Goal: Information Seeking & Learning: Check status

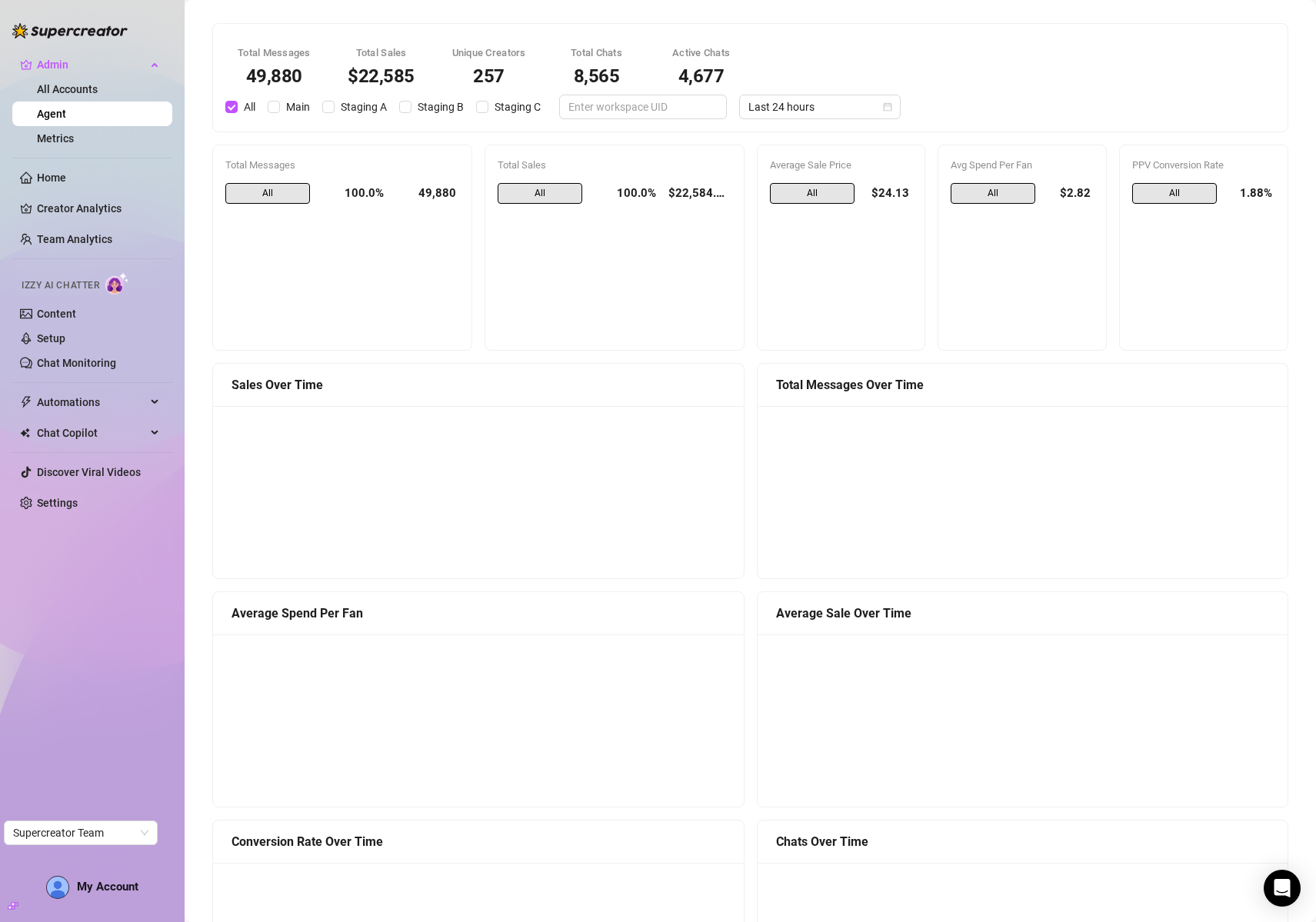
scroll to position [1042, 0]
drag, startPoint x: 375, startPoint y: 75, endPoint x: 419, endPoint y: 73, distance: 44.0
click at [419, 73] on div "Total Sales $22,480" at bounding box center [381, 65] width 93 height 59
click at [369, 73] on div "$22,480" at bounding box center [381, 76] width 68 height 18
drag, startPoint x: 356, startPoint y: 74, endPoint x: 389, endPoint y: 75, distance: 33.0
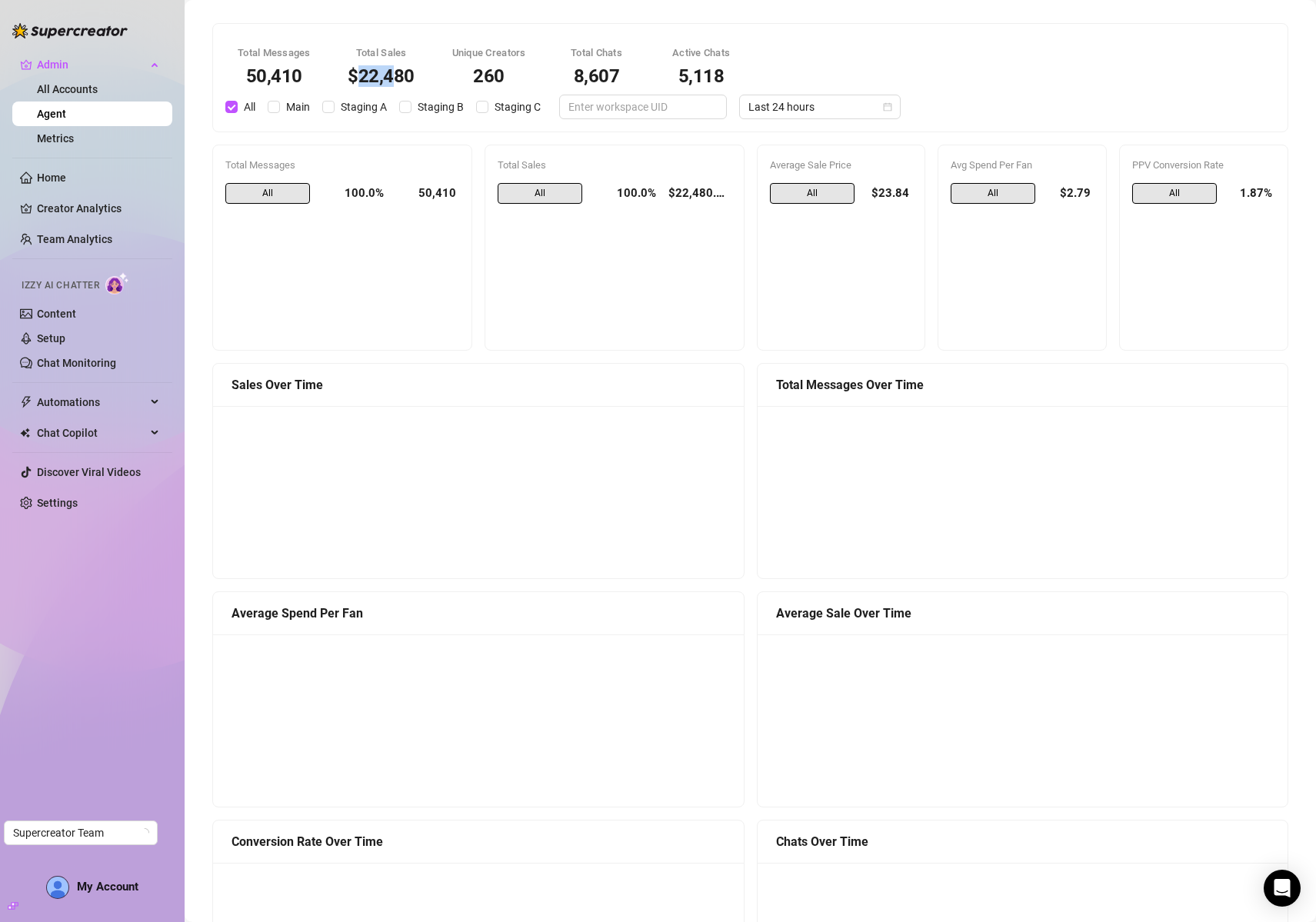
click at [390, 74] on div "$22,480" at bounding box center [381, 76] width 68 height 18
click at [389, 75] on div "$22,480" at bounding box center [381, 76] width 68 height 18
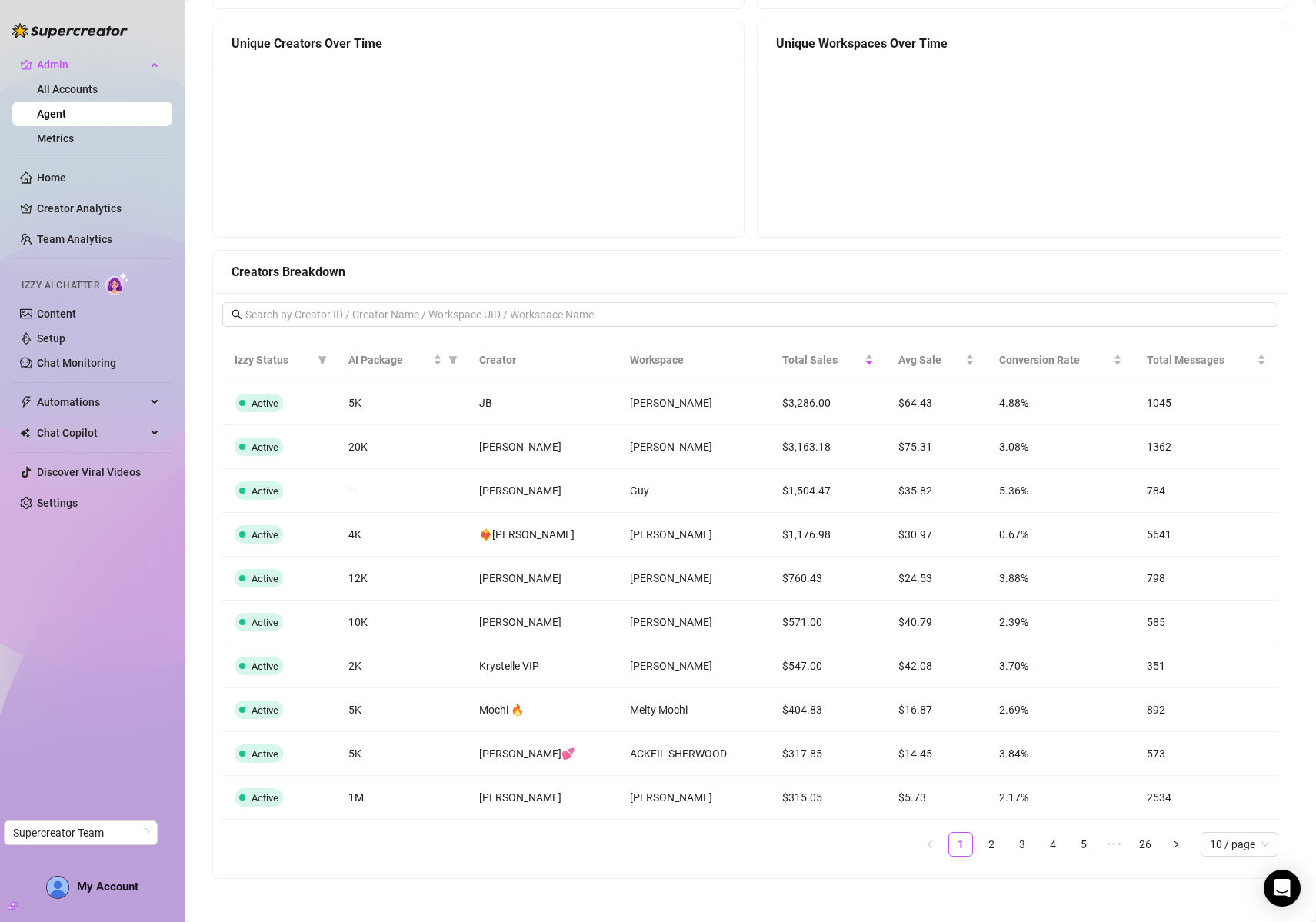
scroll to position [1042, 0]
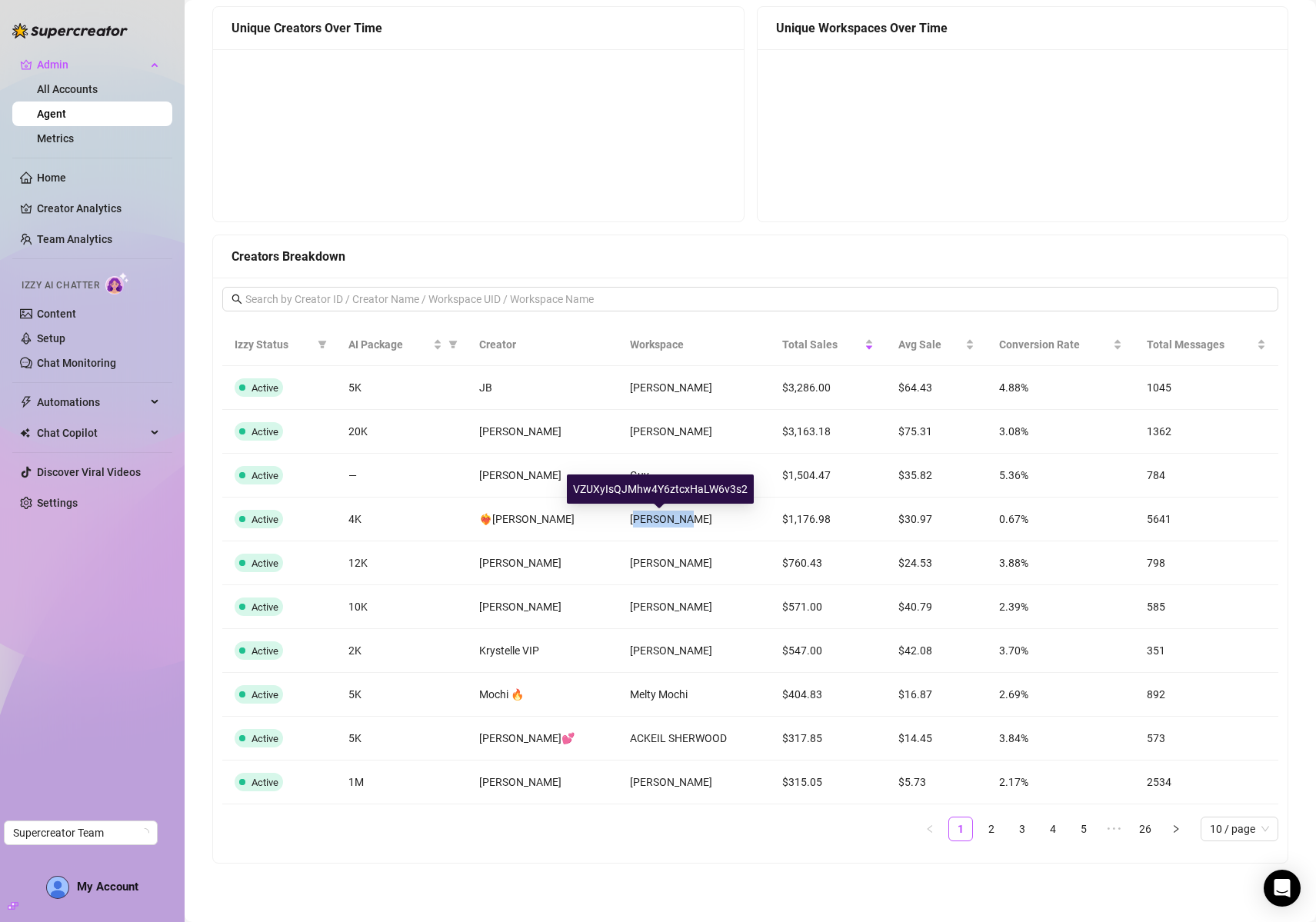
drag, startPoint x: 629, startPoint y: 517, endPoint x: 674, endPoint y: 517, distance: 45.0
click at [676, 518] on span "[PERSON_NAME]" at bounding box center [672, 518] width 83 height 12
drag, startPoint x: 674, startPoint y: 517, endPoint x: 655, endPoint y: 518, distance: 19.0
click at [672, 516] on span "[PERSON_NAME]" at bounding box center [672, 518] width 83 height 12
drag, startPoint x: 637, startPoint y: 517, endPoint x: 687, endPoint y: 520, distance: 50.1
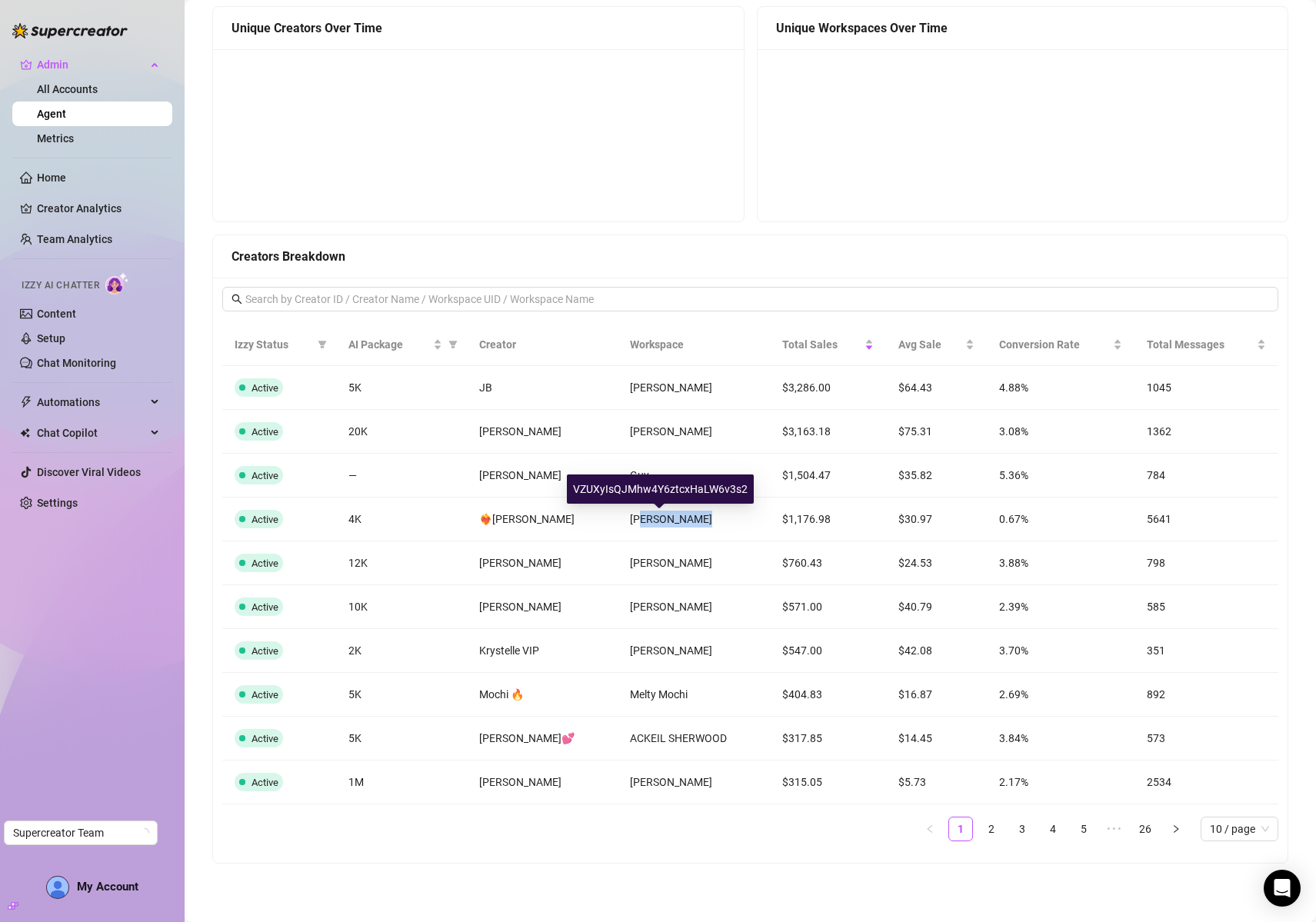
click at [687, 520] on span "[PERSON_NAME]" at bounding box center [672, 518] width 83 height 12
click at [658, 522] on span "[PERSON_NAME]" at bounding box center [672, 518] width 83 height 12
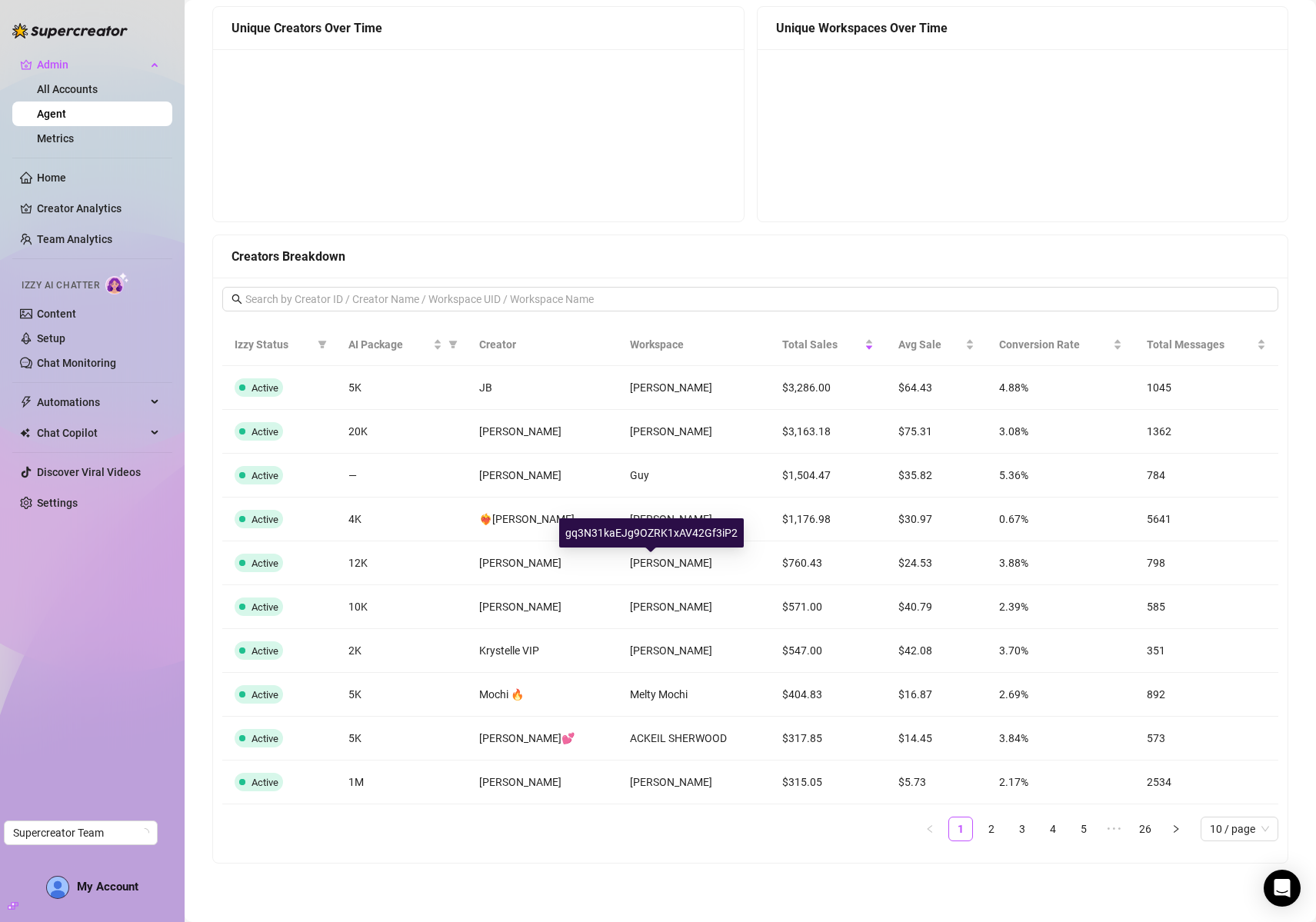
drag, startPoint x: 640, startPoint y: 559, endPoint x: 786, endPoint y: 566, distance: 146.2
click at [698, 562] on td "[PERSON_NAME]" at bounding box center [694, 563] width 152 height 44
click at [783, 561] on td "$760.43" at bounding box center [828, 563] width 116 height 44
drag, startPoint x: 783, startPoint y: 609, endPoint x: 803, endPoint y: 609, distance: 20.0
click at [803, 609] on td "$571.00" at bounding box center [828, 607] width 116 height 44
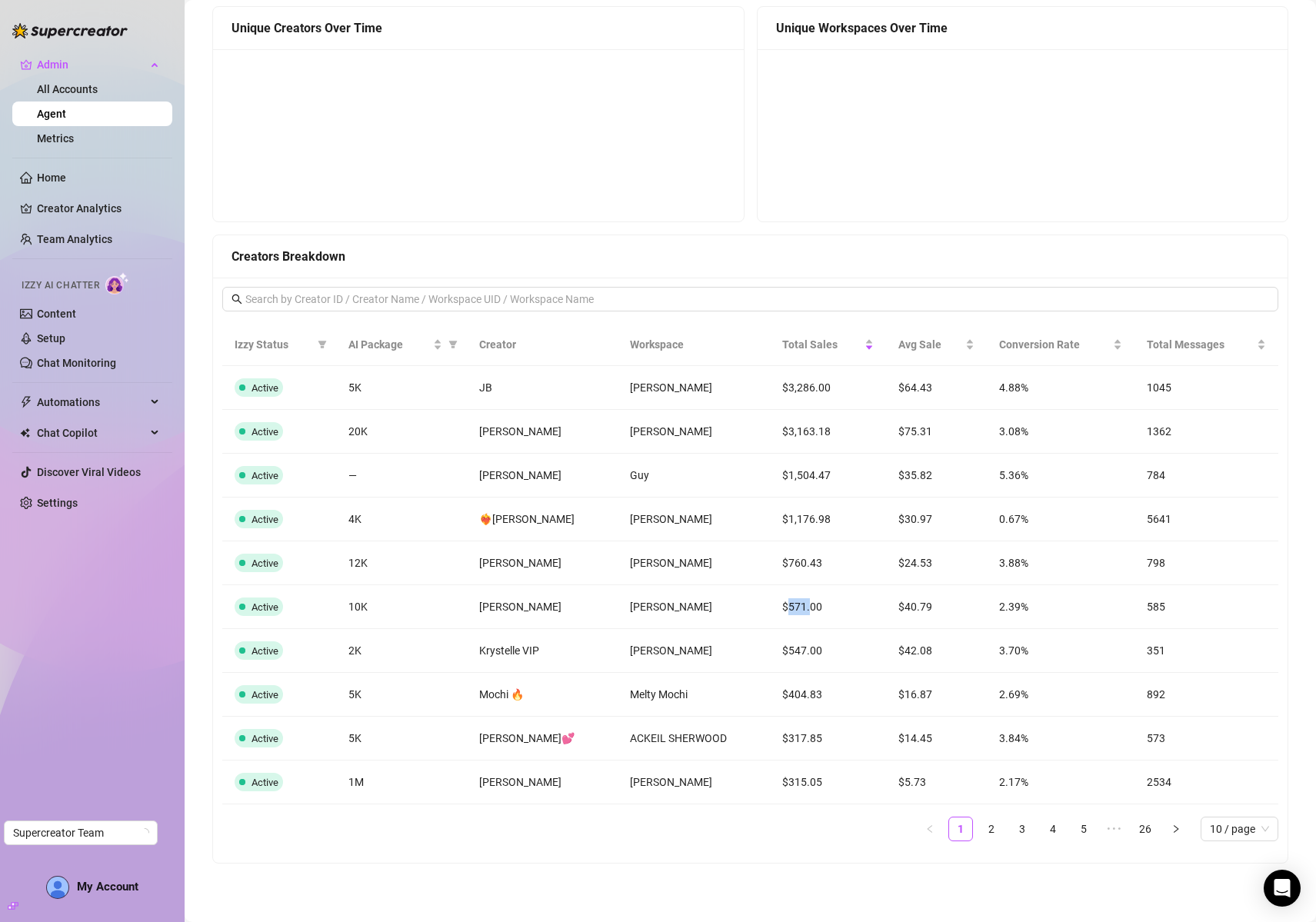
click at [794, 609] on td "$571.00" at bounding box center [828, 607] width 116 height 44
click at [786, 605] on td "$571.00" at bounding box center [828, 607] width 116 height 44
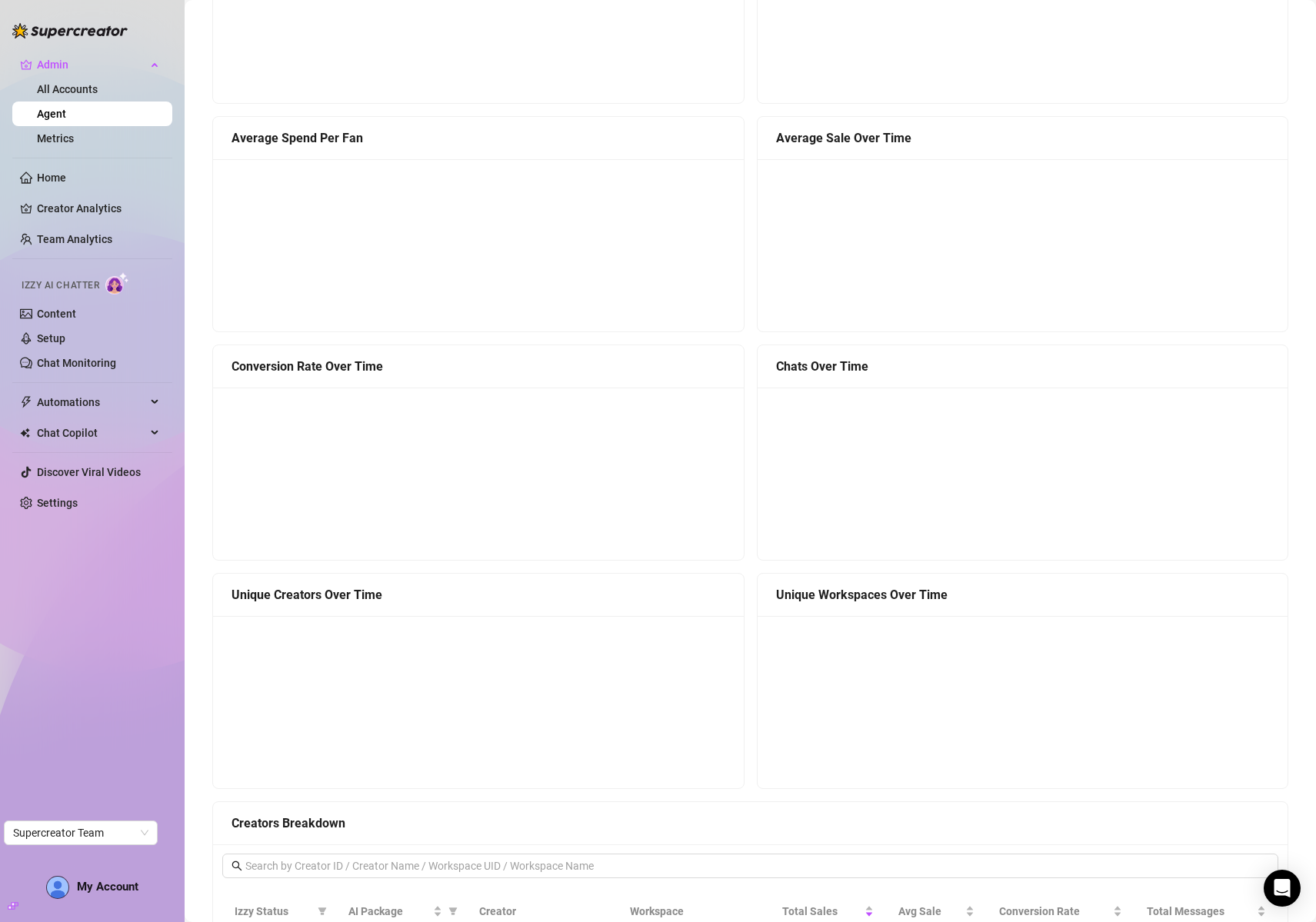
scroll to position [0, 0]
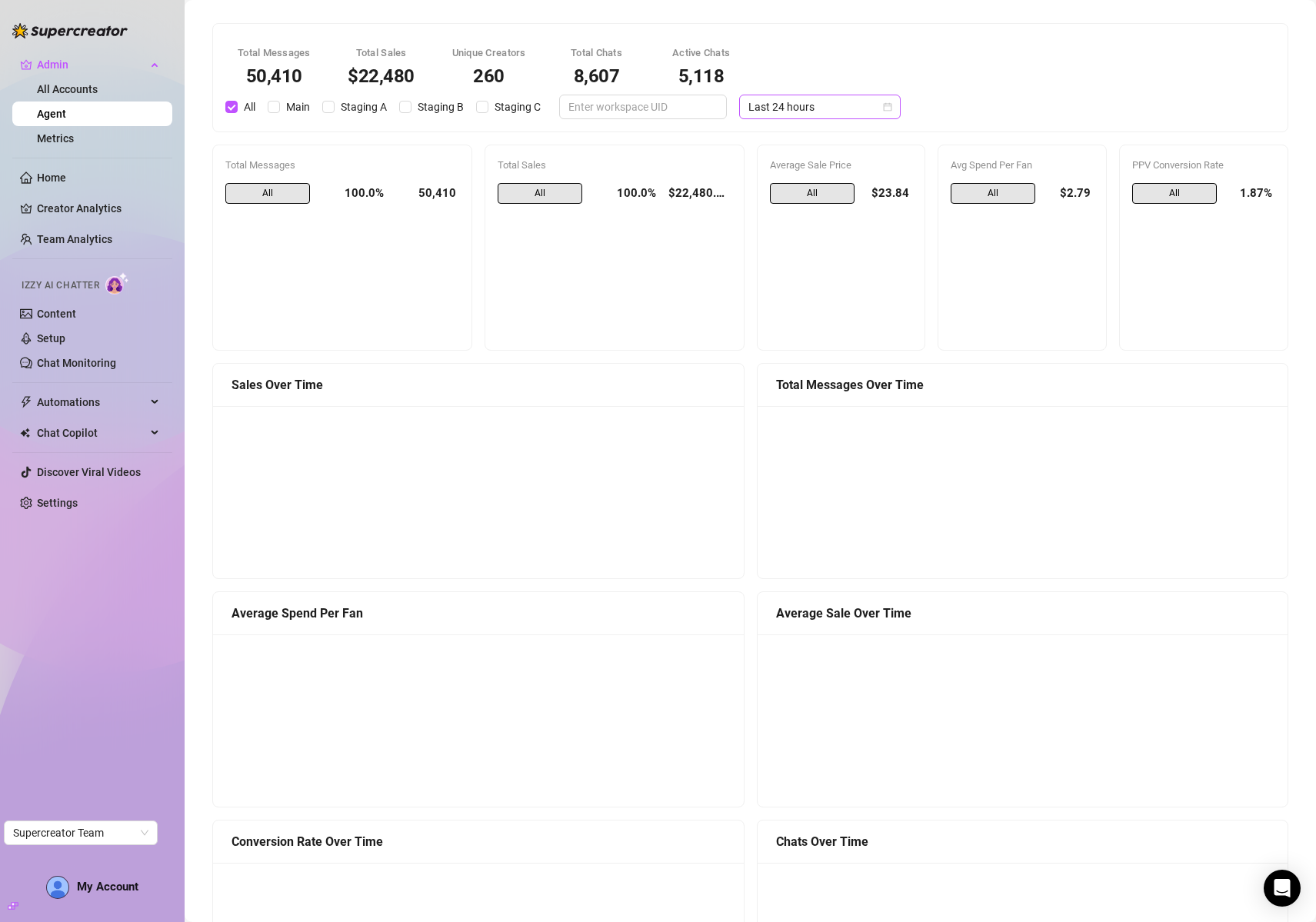
click at [829, 107] on span "Last 24 hours" at bounding box center [820, 107] width 143 height 23
click at [810, 188] on div "Last 30 days" at bounding box center [806, 187] width 137 height 17
click at [385, 79] on div "$387,228" at bounding box center [385, 76] width 77 height 18
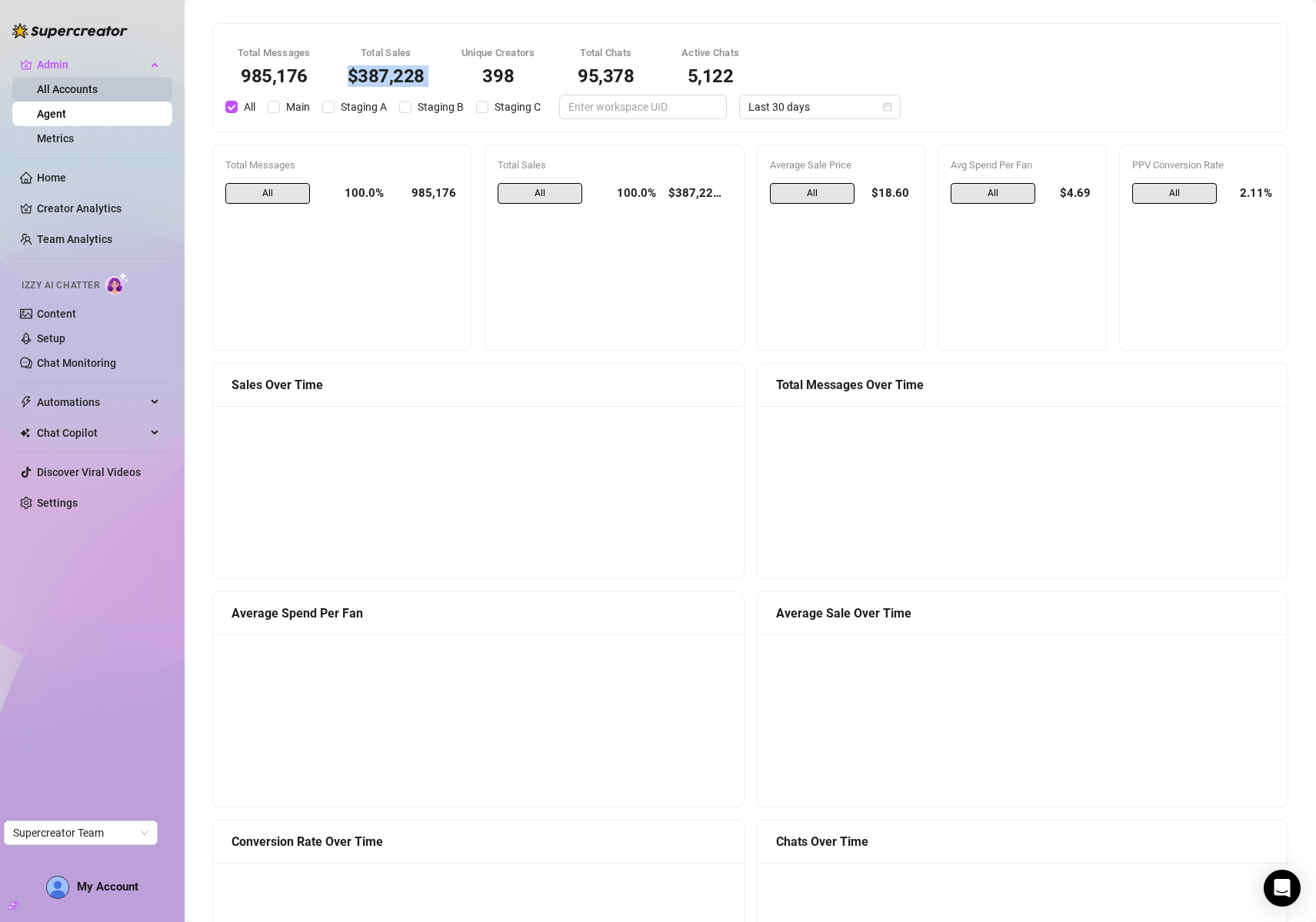
copy div "$387,228"
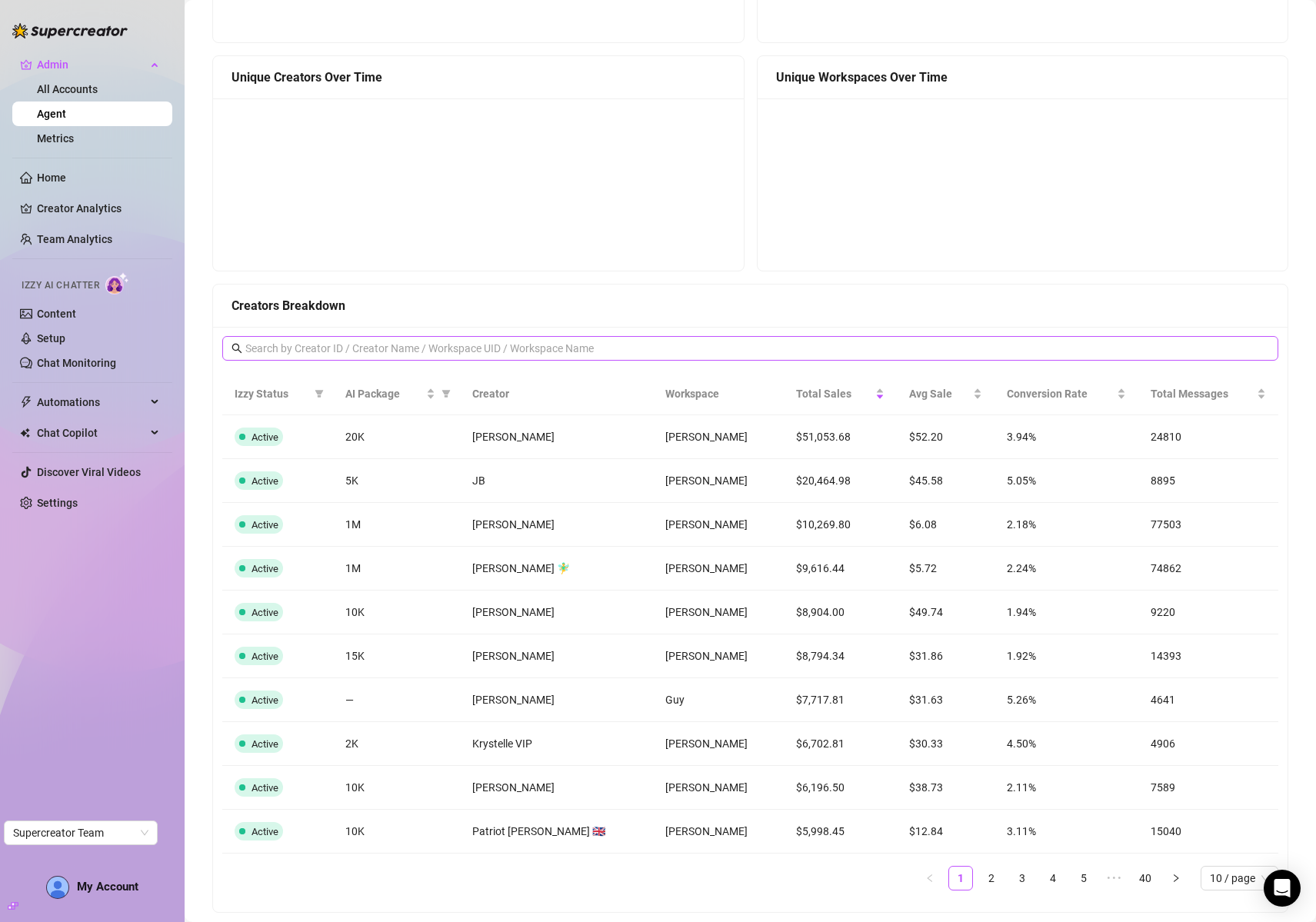
scroll to position [1042, 0]
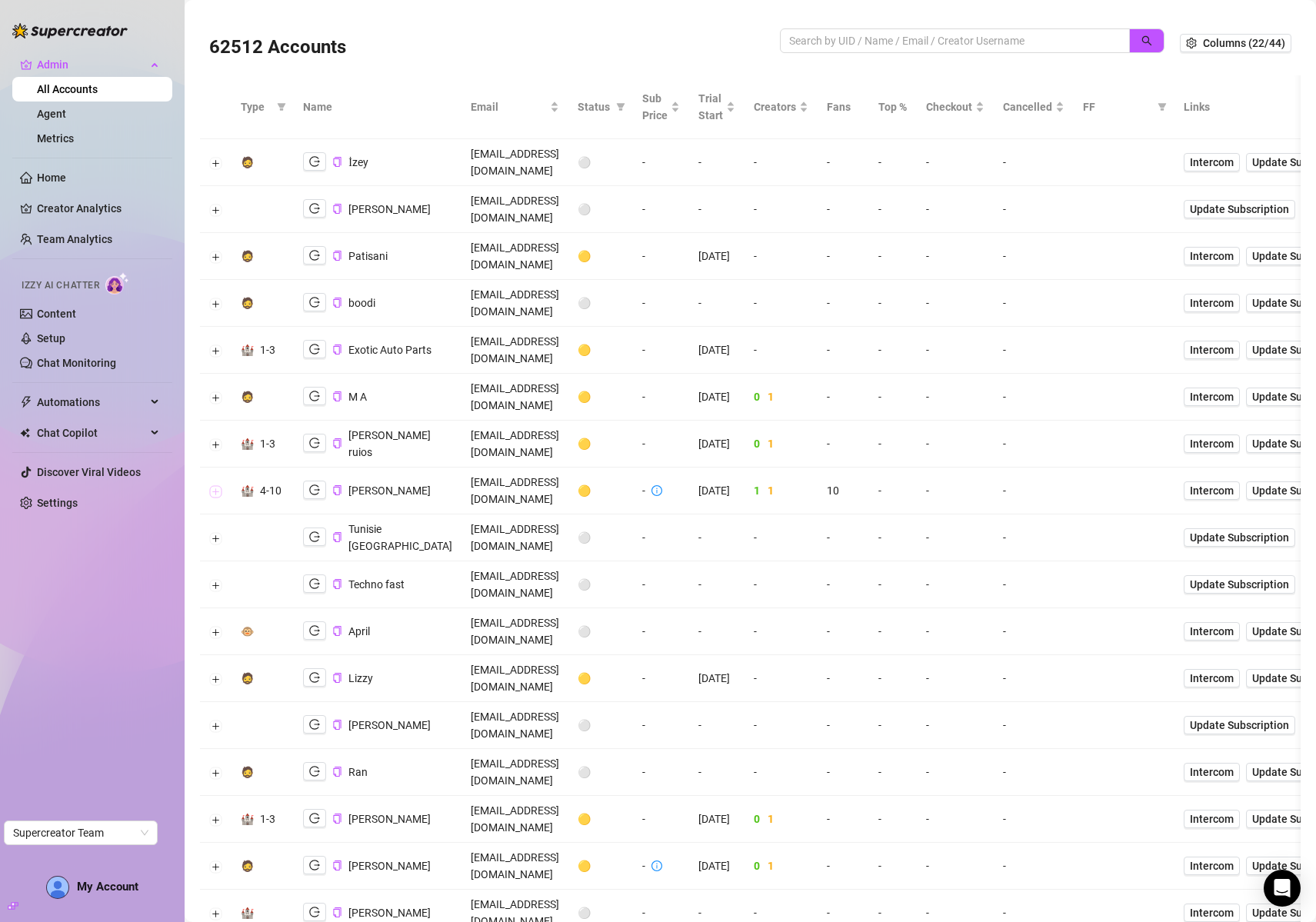
drag, startPoint x: 212, startPoint y: 379, endPoint x: 303, endPoint y: 361, distance: 92.8
click at [212, 485] on button "Expand row" at bounding box center [216, 491] width 12 height 12
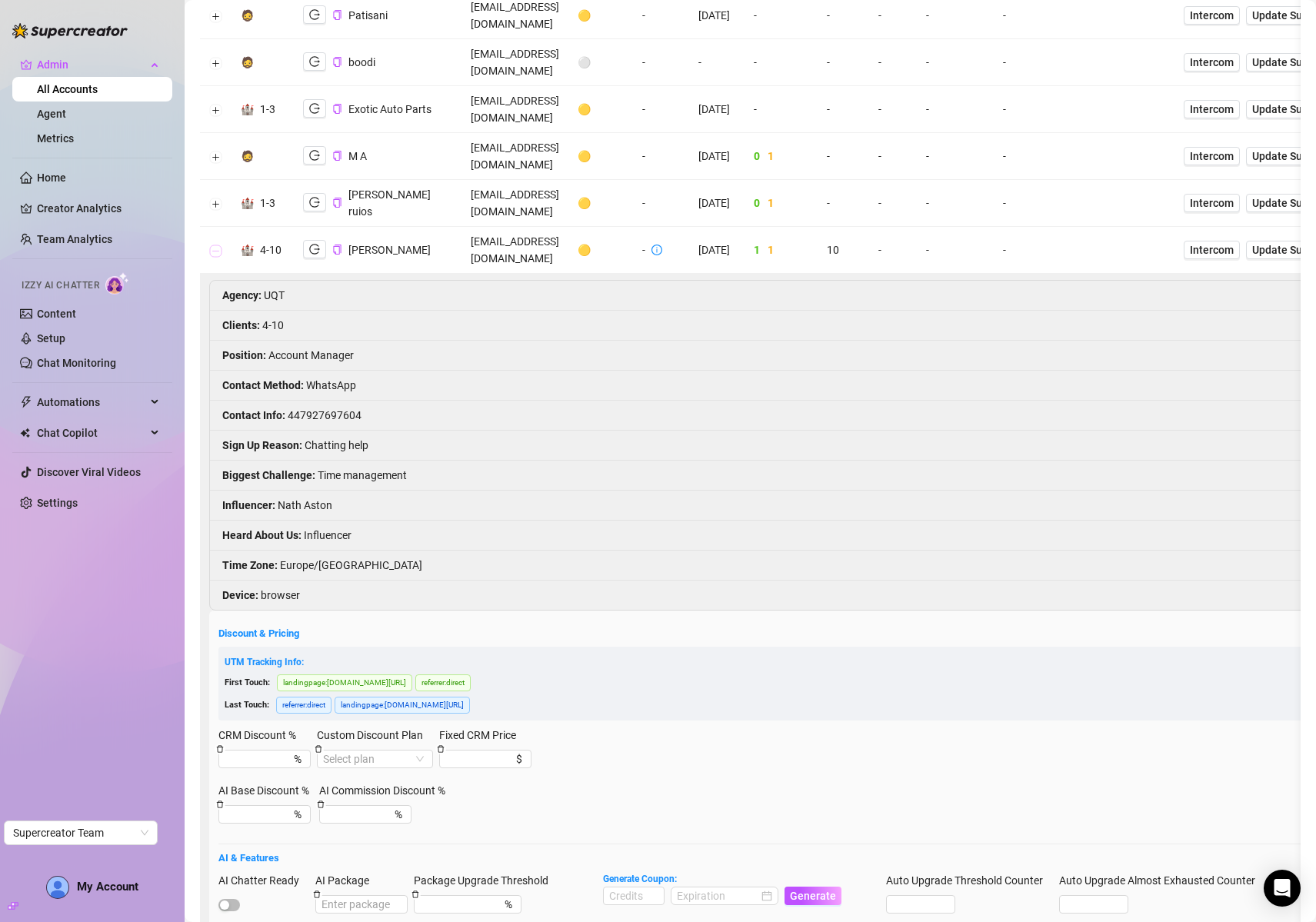
scroll to position [222, 0]
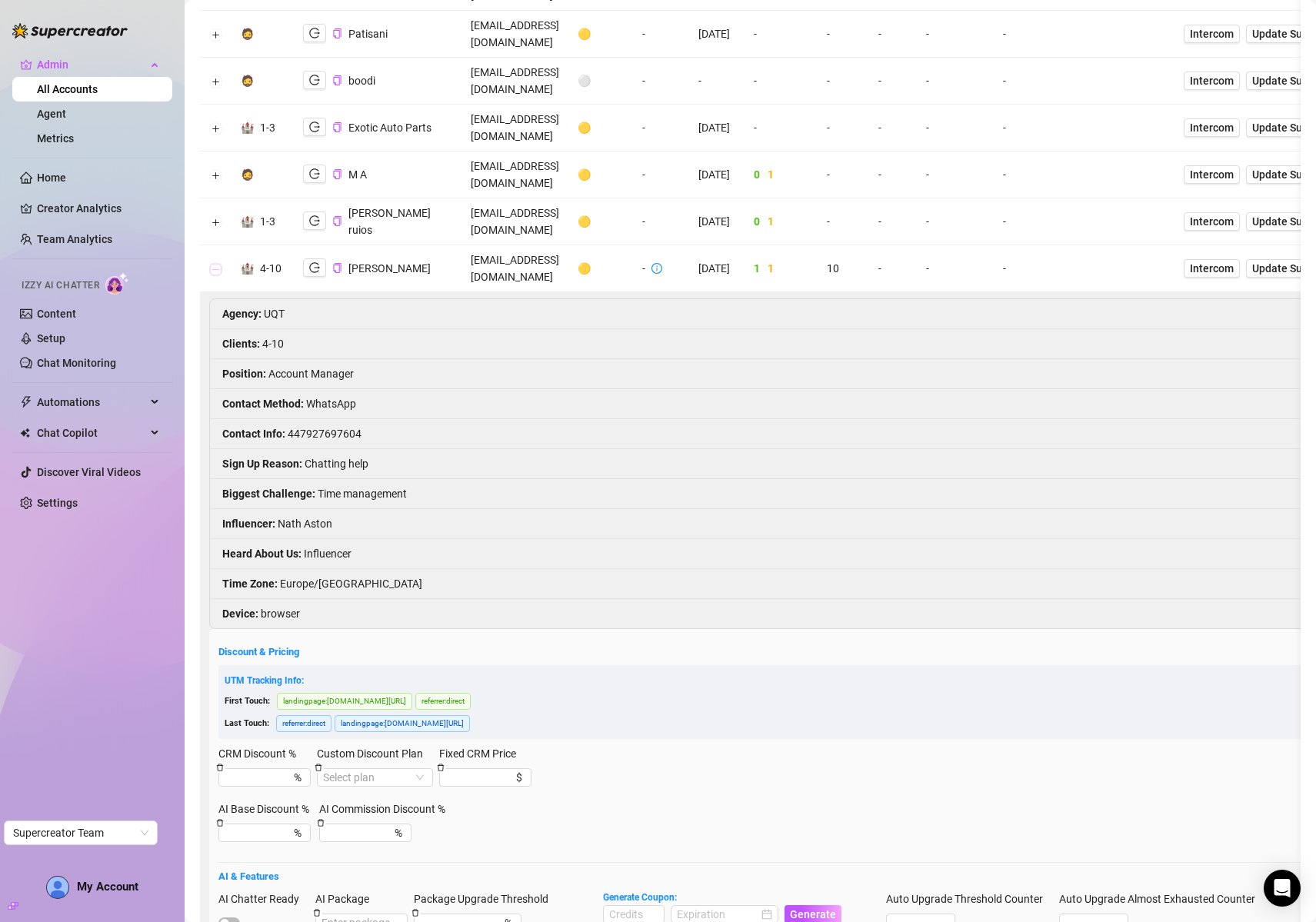
click at [213, 263] on button "Collapse row" at bounding box center [216, 269] width 12 height 12
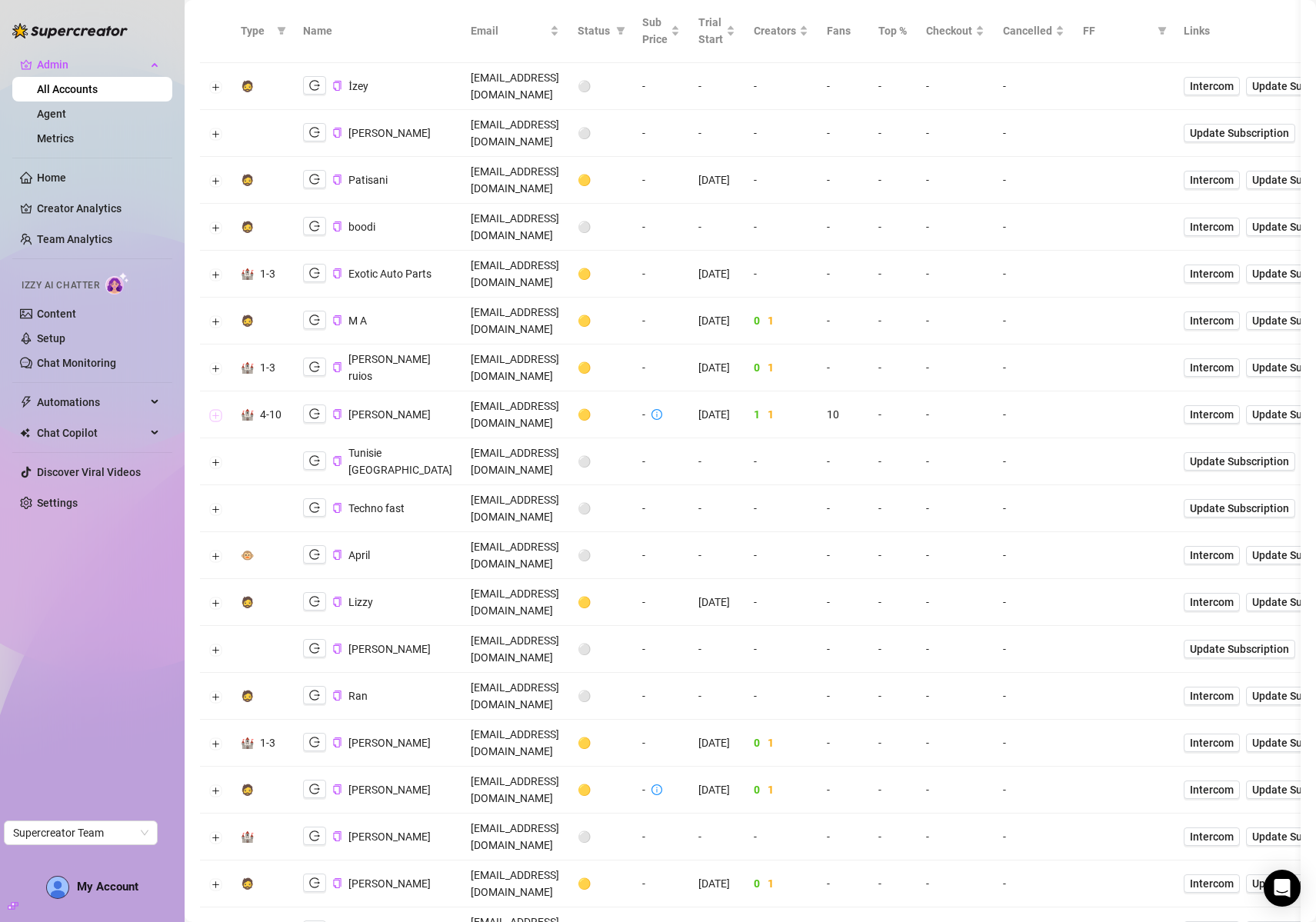
scroll to position [75, 0]
click at [213, 410] on button "Expand row" at bounding box center [216, 416] width 12 height 12
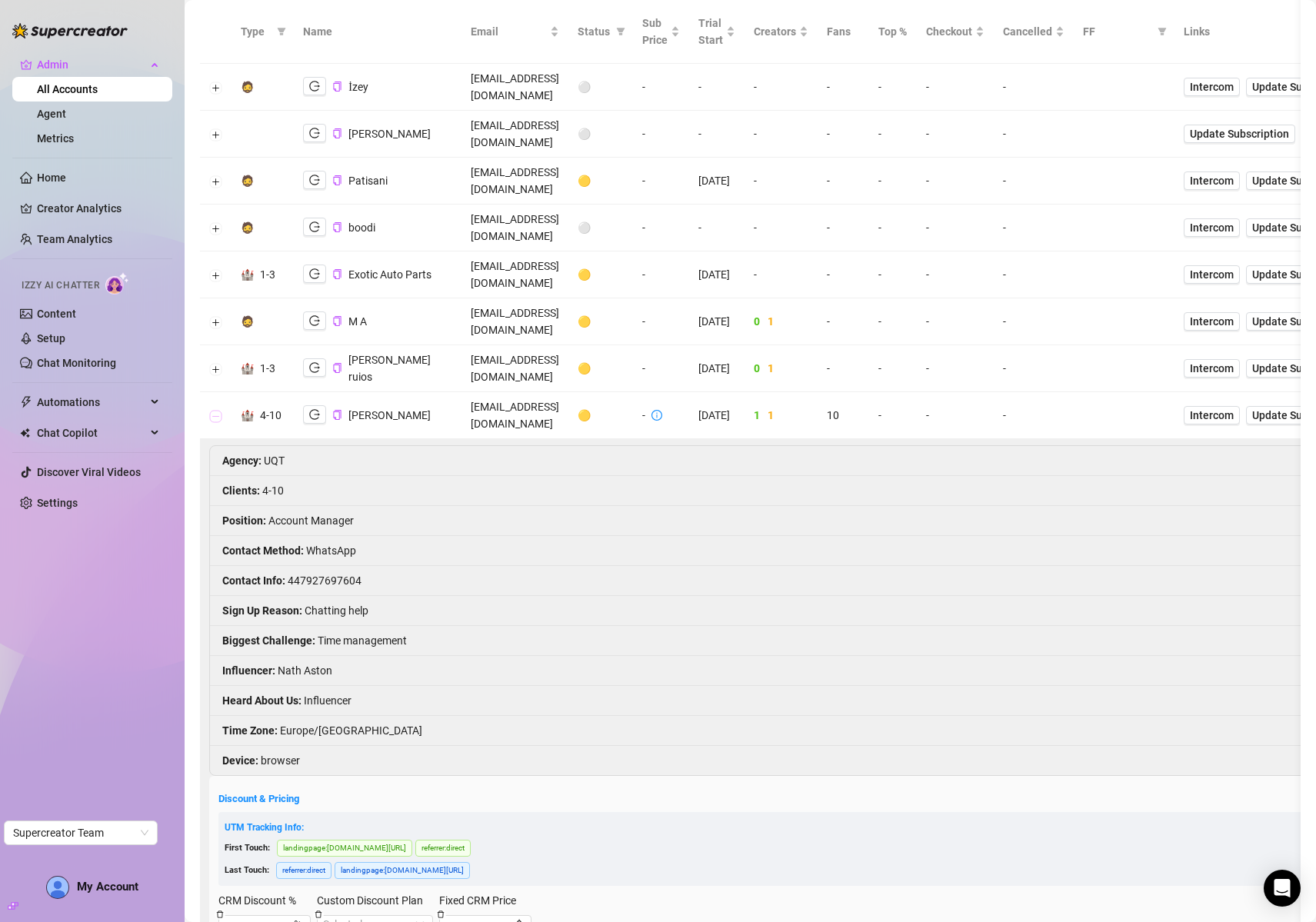
scroll to position [570, 0]
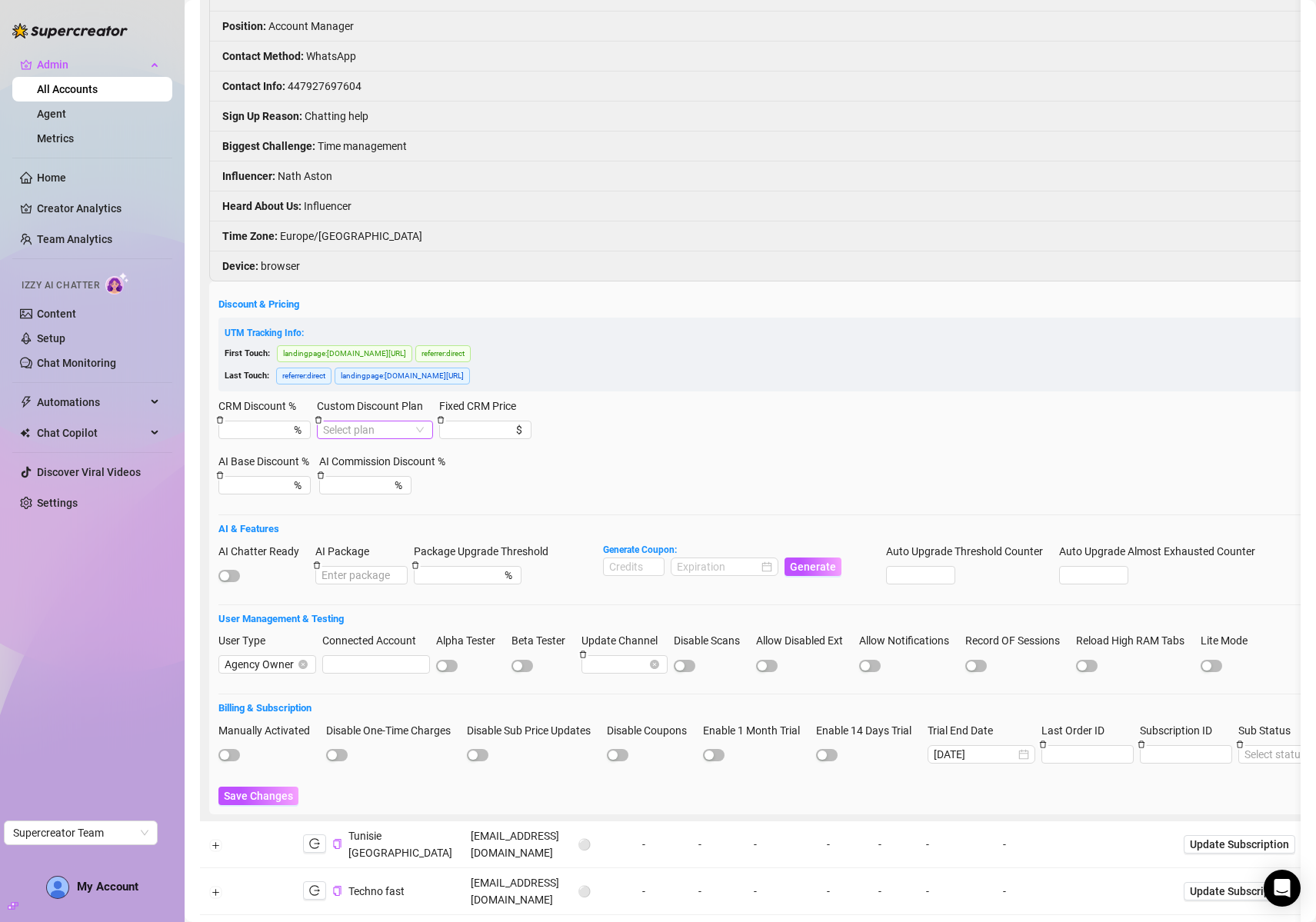
click at [376, 422] on input "Custom Discount Plan" at bounding box center [368, 430] width 90 height 17
click at [781, 367] on form "Discount & Pricing UTM Tracking Info: First Touch: landingpage : console.superc…" at bounding box center [1067, 551] width 1697 height 509
